Goal: Navigation & Orientation: Find specific page/section

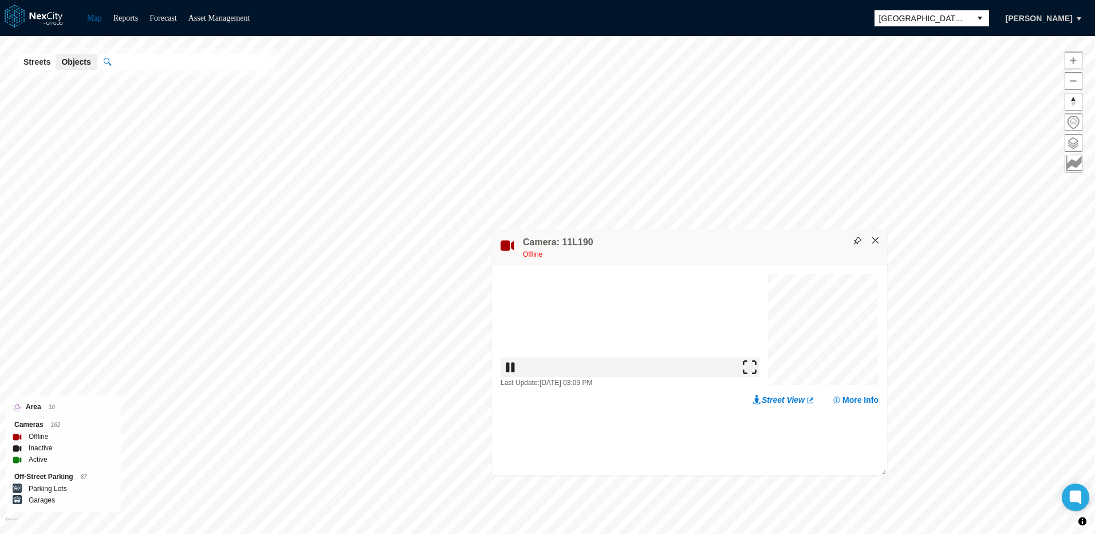
click at [874, 239] on button "×" at bounding box center [875, 240] width 10 height 10
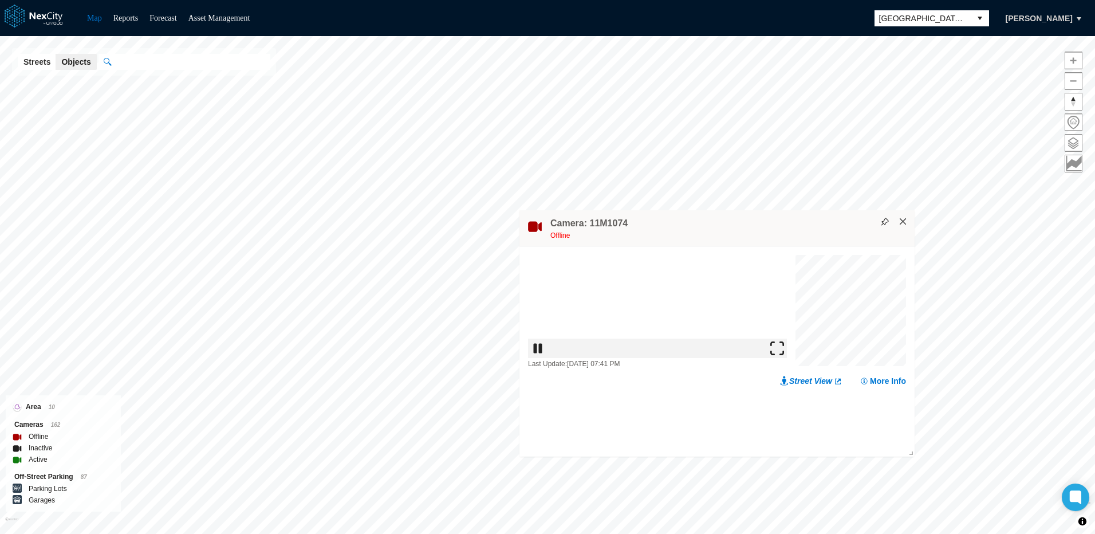
click at [901, 222] on button "×" at bounding box center [903, 221] width 10 height 10
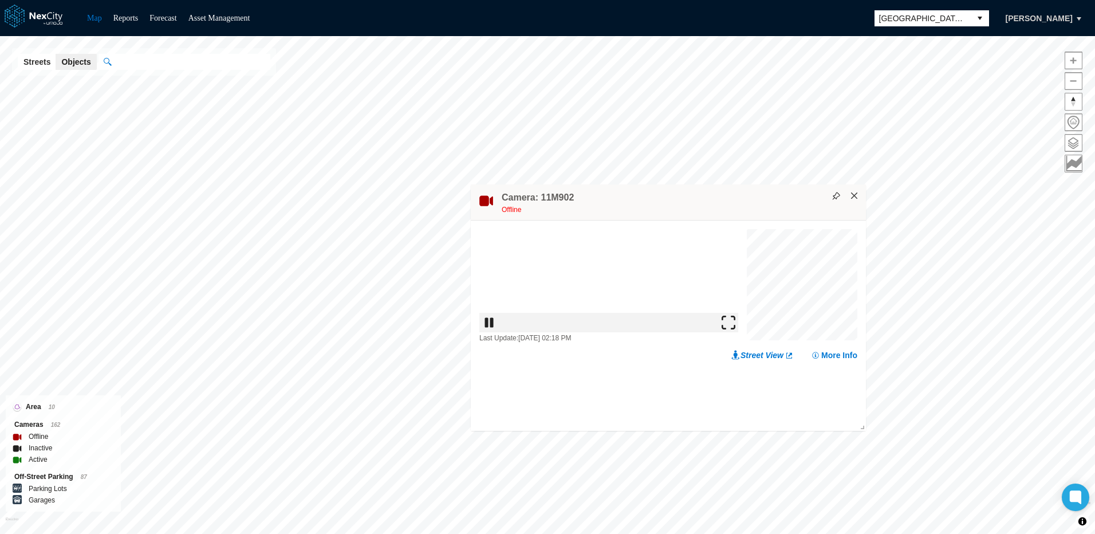
click at [851, 196] on button "×" at bounding box center [854, 196] width 10 height 10
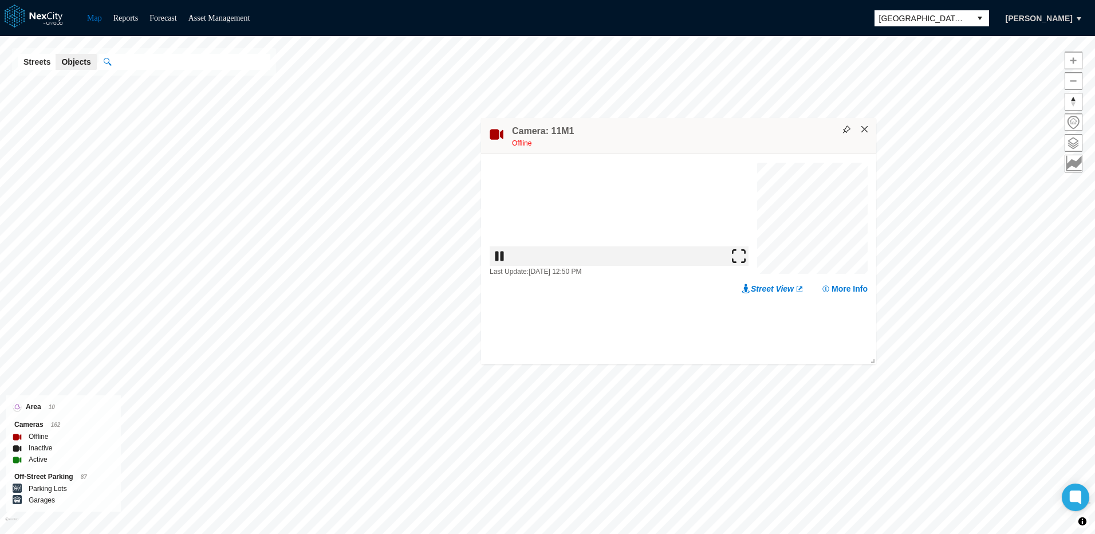
click at [864, 133] on button "×" at bounding box center [864, 129] width 10 height 10
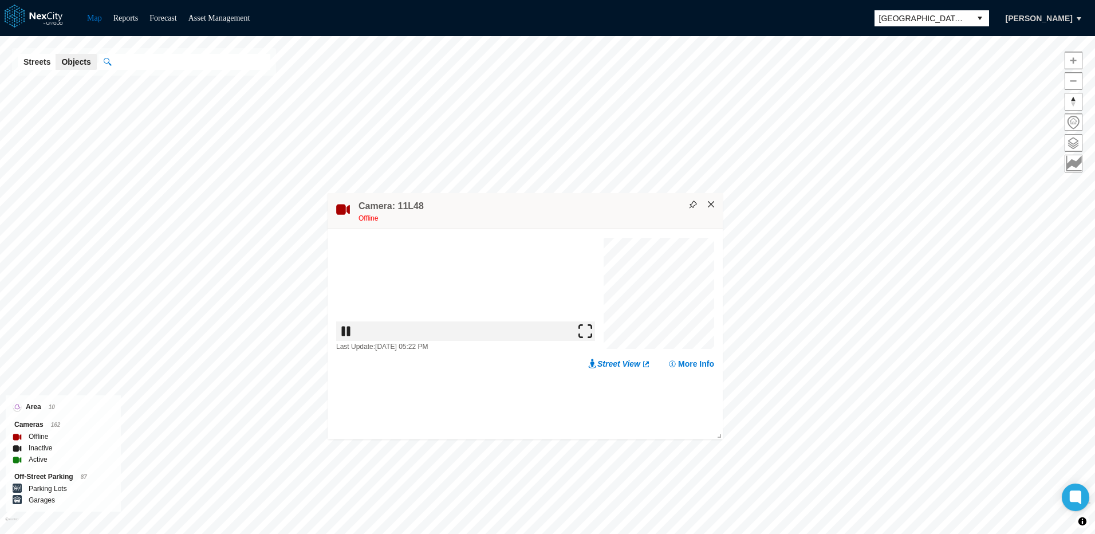
click at [712, 206] on button "×" at bounding box center [711, 204] width 10 height 10
